Goal: Task Accomplishment & Management: Manage account settings

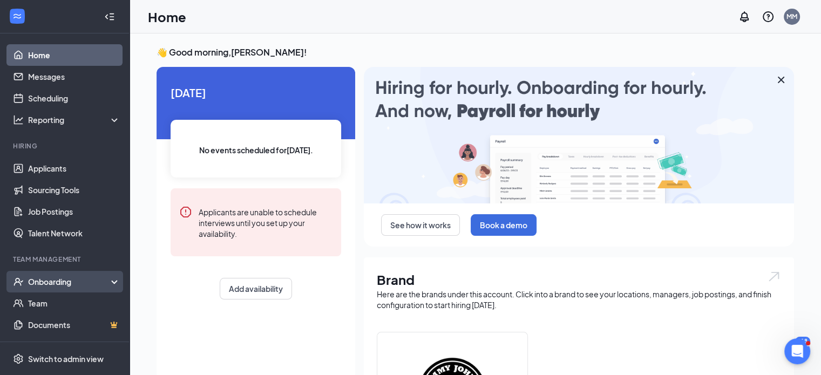
click at [64, 281] on div "Onboarding" at bounding box center [69, 281] width 83 height 11
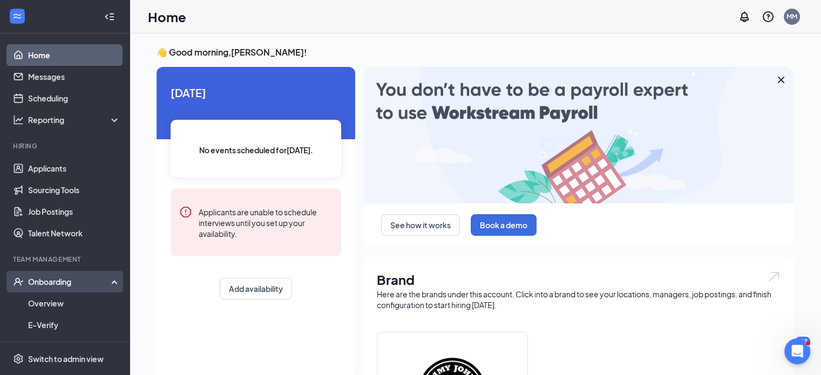
click at [71, 283] on div "Onboarding" at bounding box center [69, 281] width 83 height 11
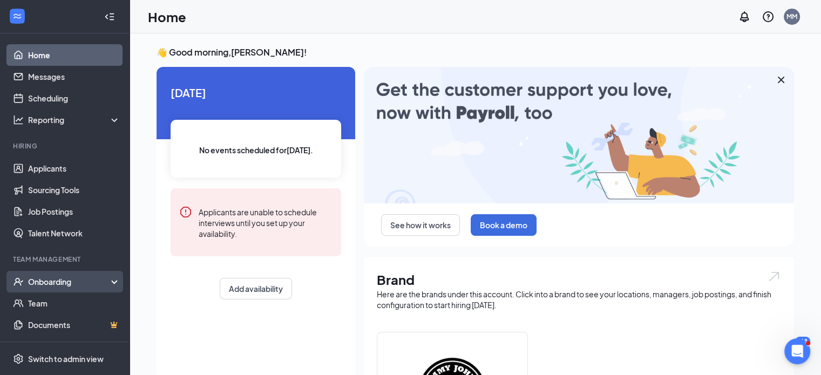
click at [69, 288] on div "Onboarding" at bounding box center [65, 282] width 130 height 22
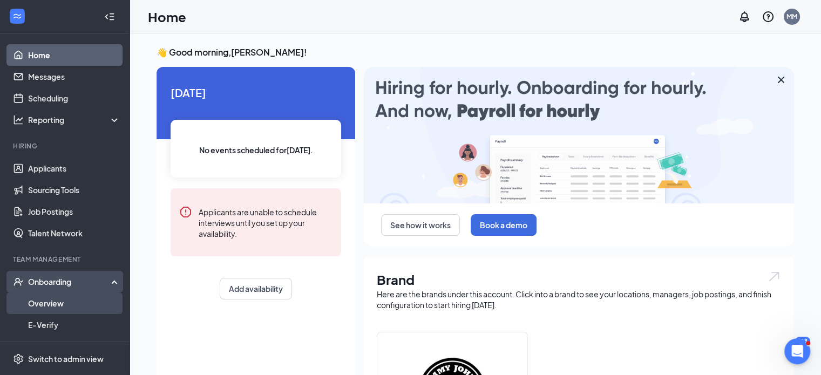
click at [61, 308] on link "Overview" at bounding box center [74, 303] width 92 height 22
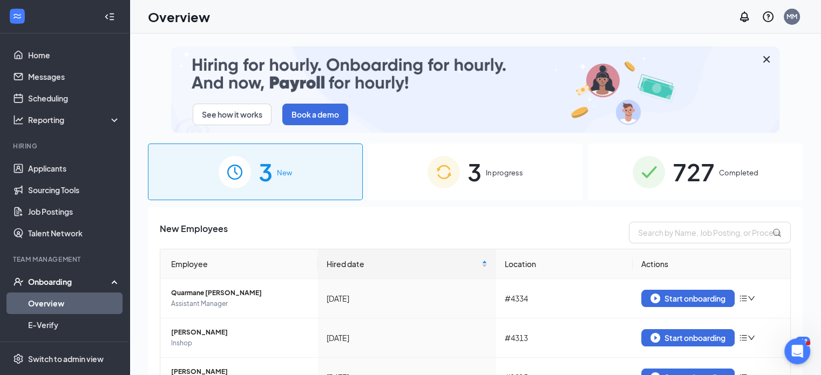
click at [470, 184] on span "3" at bounding box center [474, 171] width 14 height 37
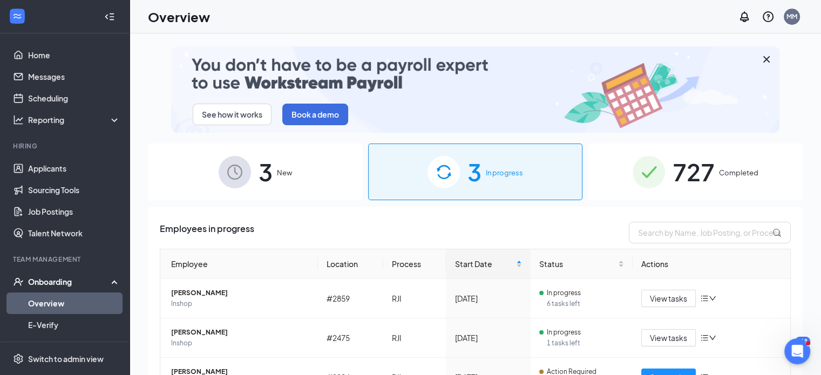
scroll to position [54, 0]
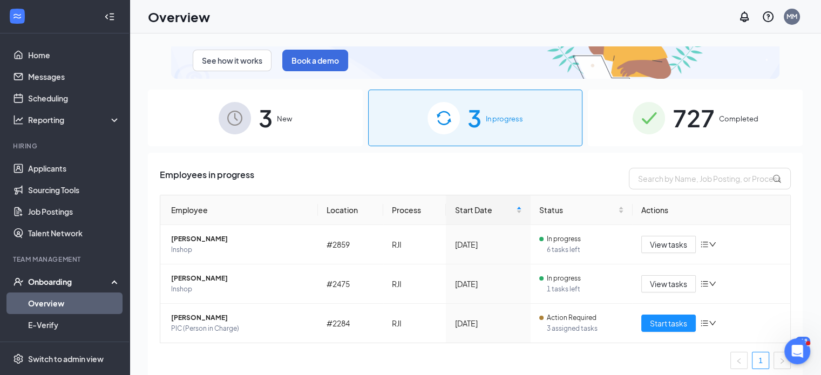
drag, startPoint x: 701, startPoint y: 129, endPoint x: 559, endPoint y: 166, distance: 147.1
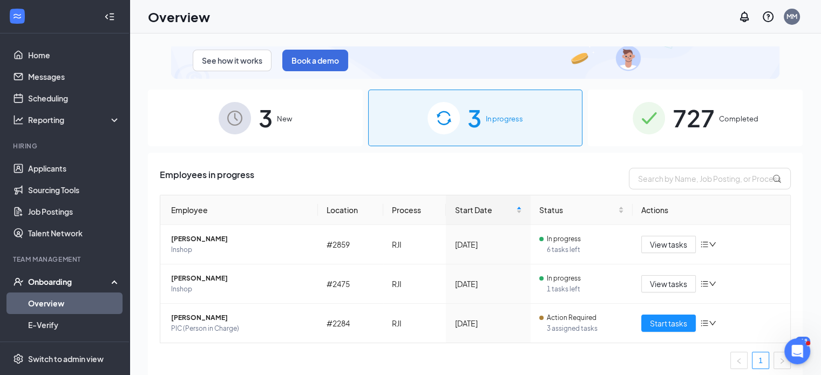
click at [701, 129] on span "727" at bounding box center [693, 117] width 42 height 37
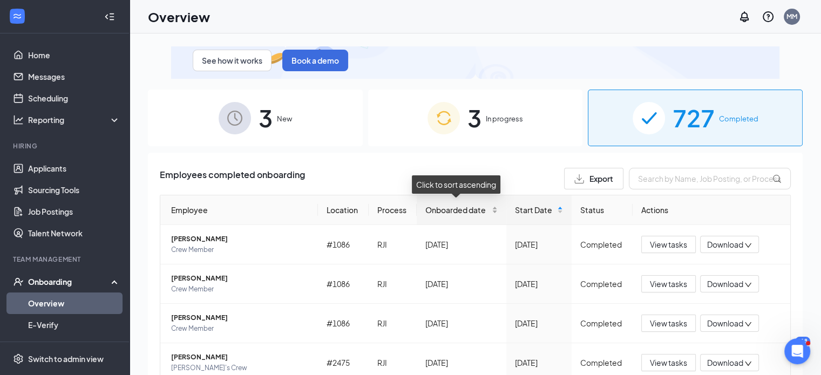
click at [475, 209] on span "Onboarded date" at bounding box center [457, 210] width 64 height 12
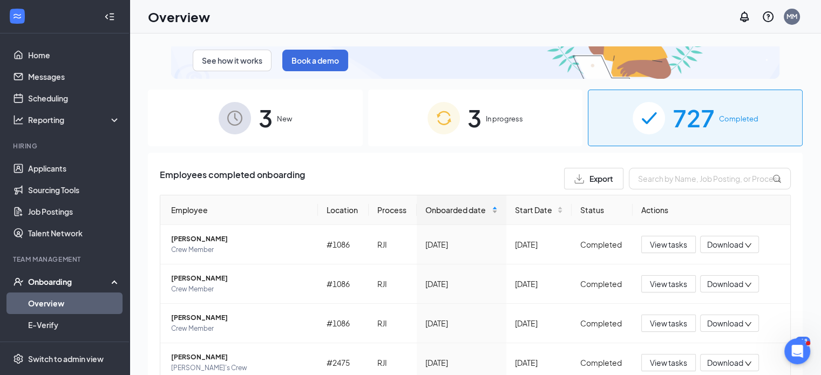
click at [475, 209] on span "Onboarded date" at bounding box center [457, 210] width 64 height 12
